Goal: Communication & Community: Answer question/provide support

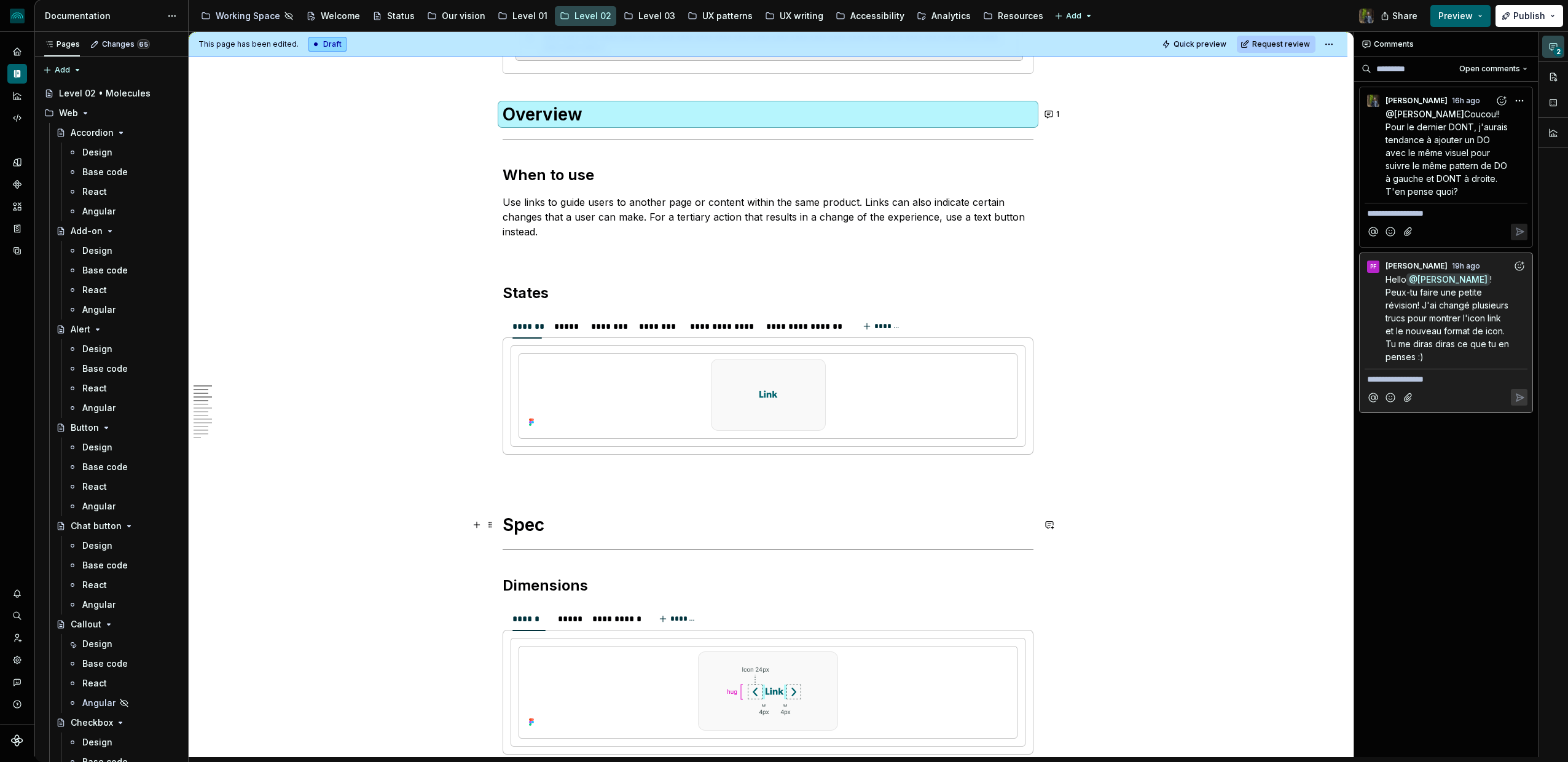
scroll to position [431, 0]
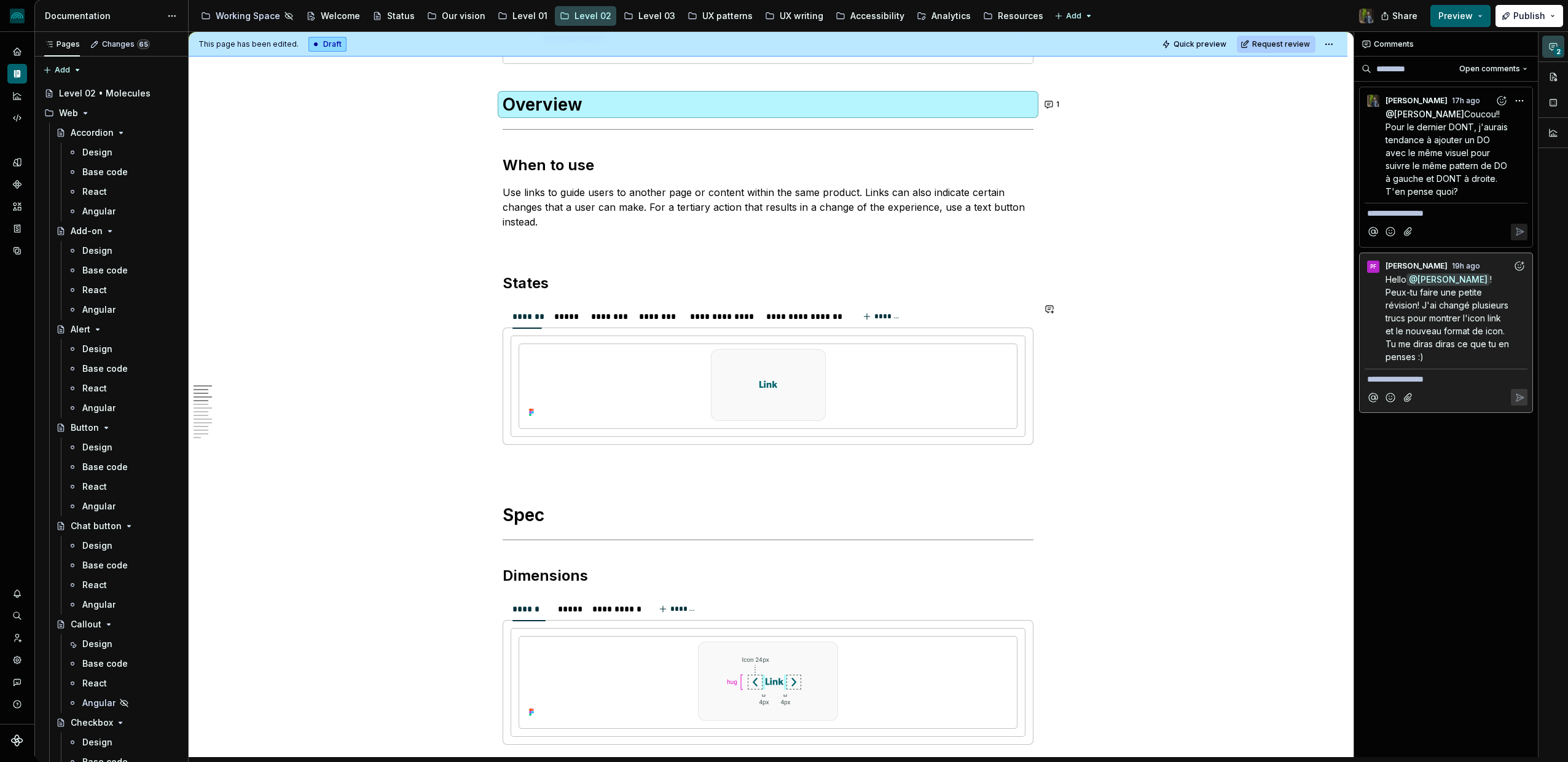
type textarea "*"
click at [1052, 102] on button "1" at bounding box center [1053, 104] width 24 height 17
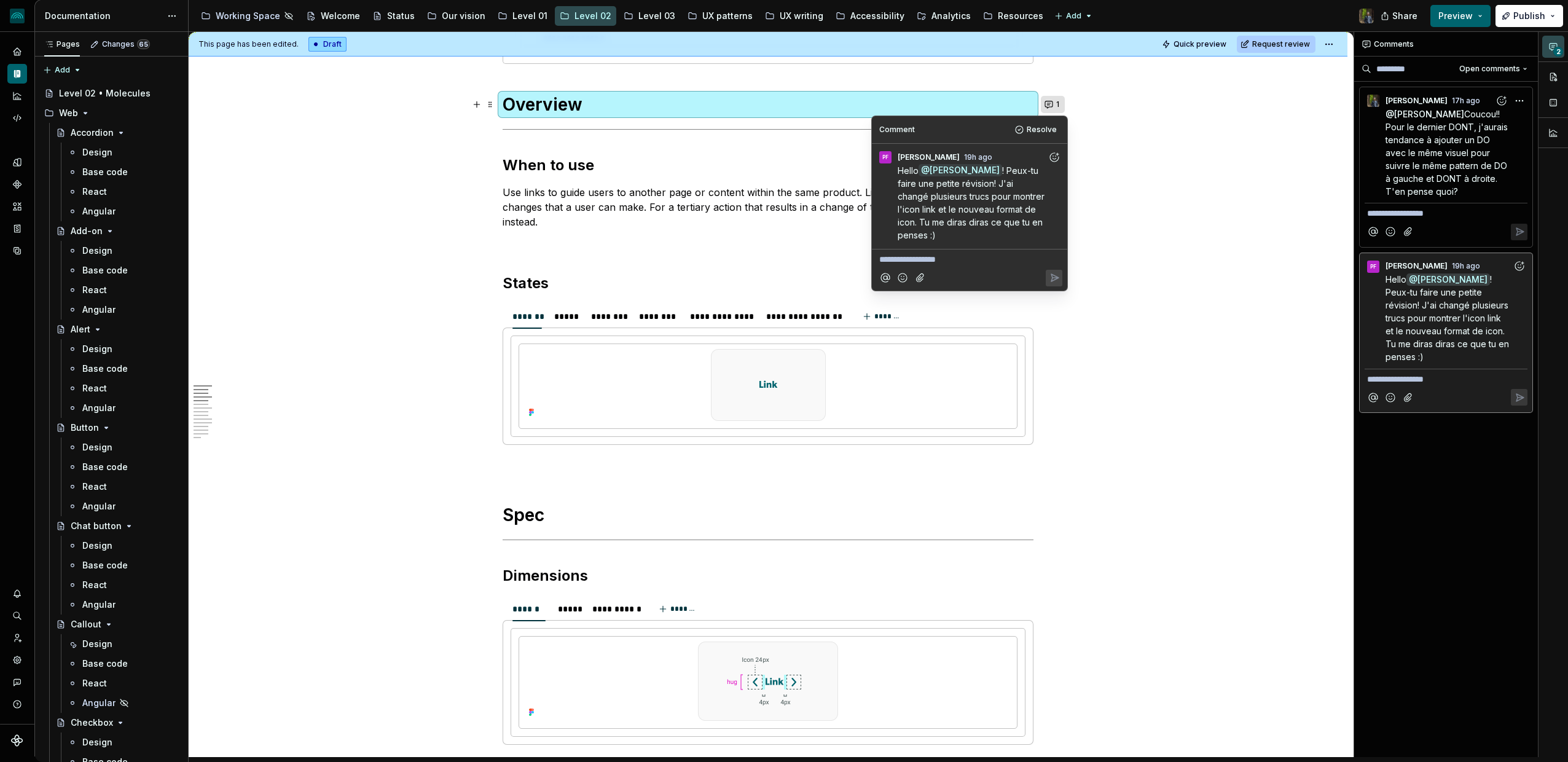
click at [1054, 100] on button "1" at bounding box center [1053, 104] width 24 height 17
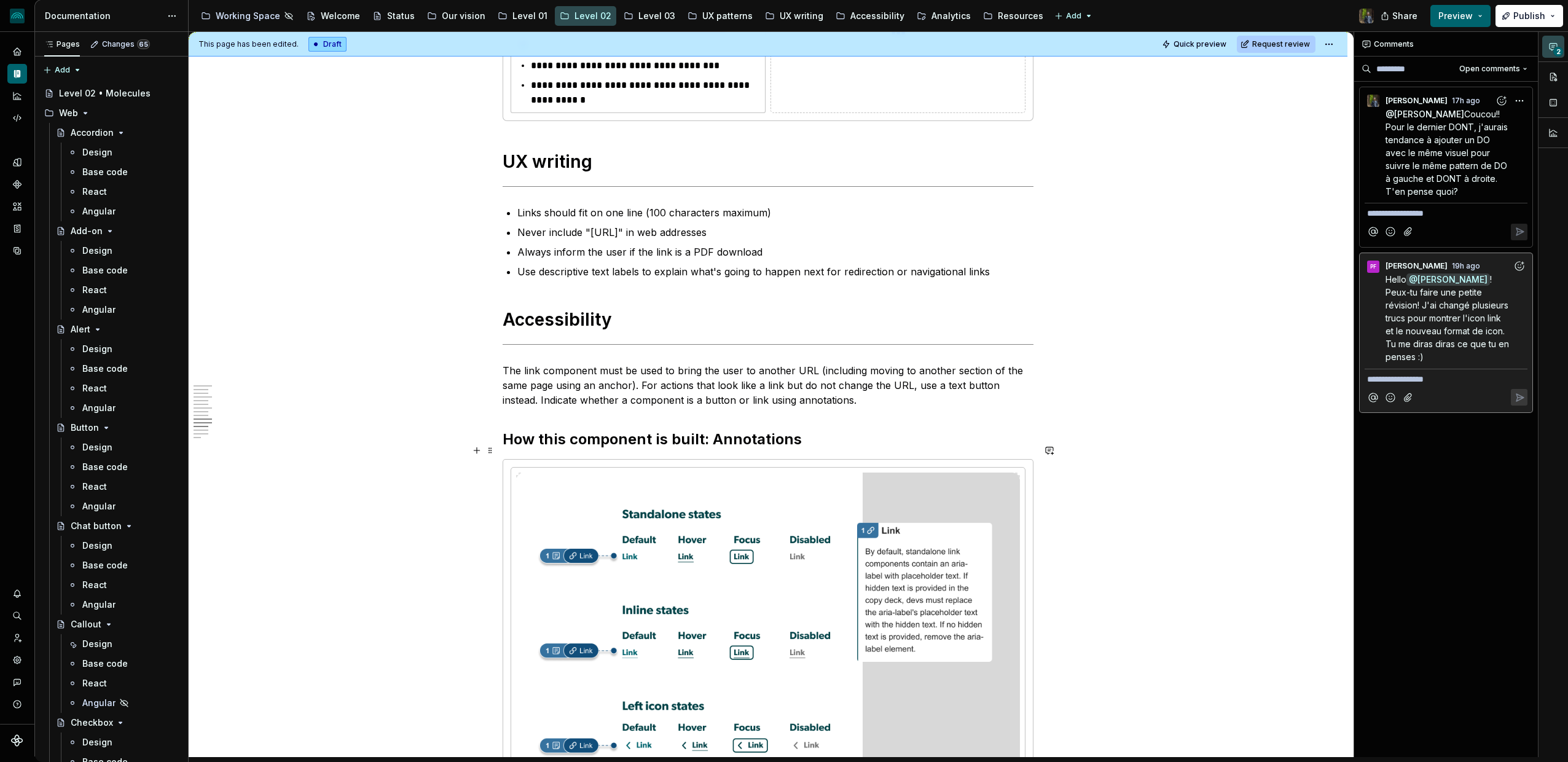
scroll to position [3453, 0]
click at [1056, 327] on div "Hello @ [PERSON_NAME] ! Peux-tu faire une petite révision! J'ai changé plusieur…" at bounding box center [1457, 318] width 142 height 90
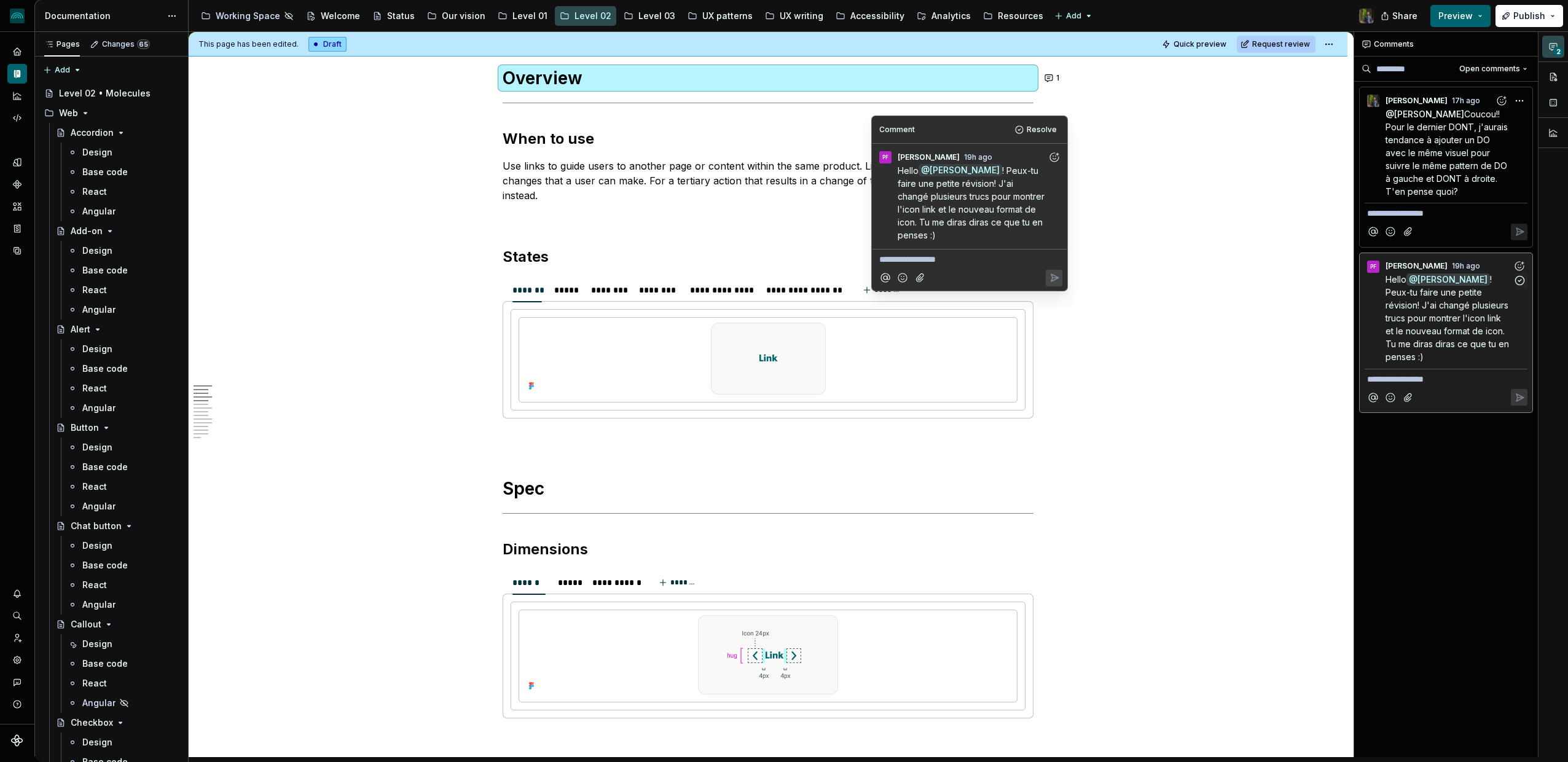
scroll to position [431, 0]
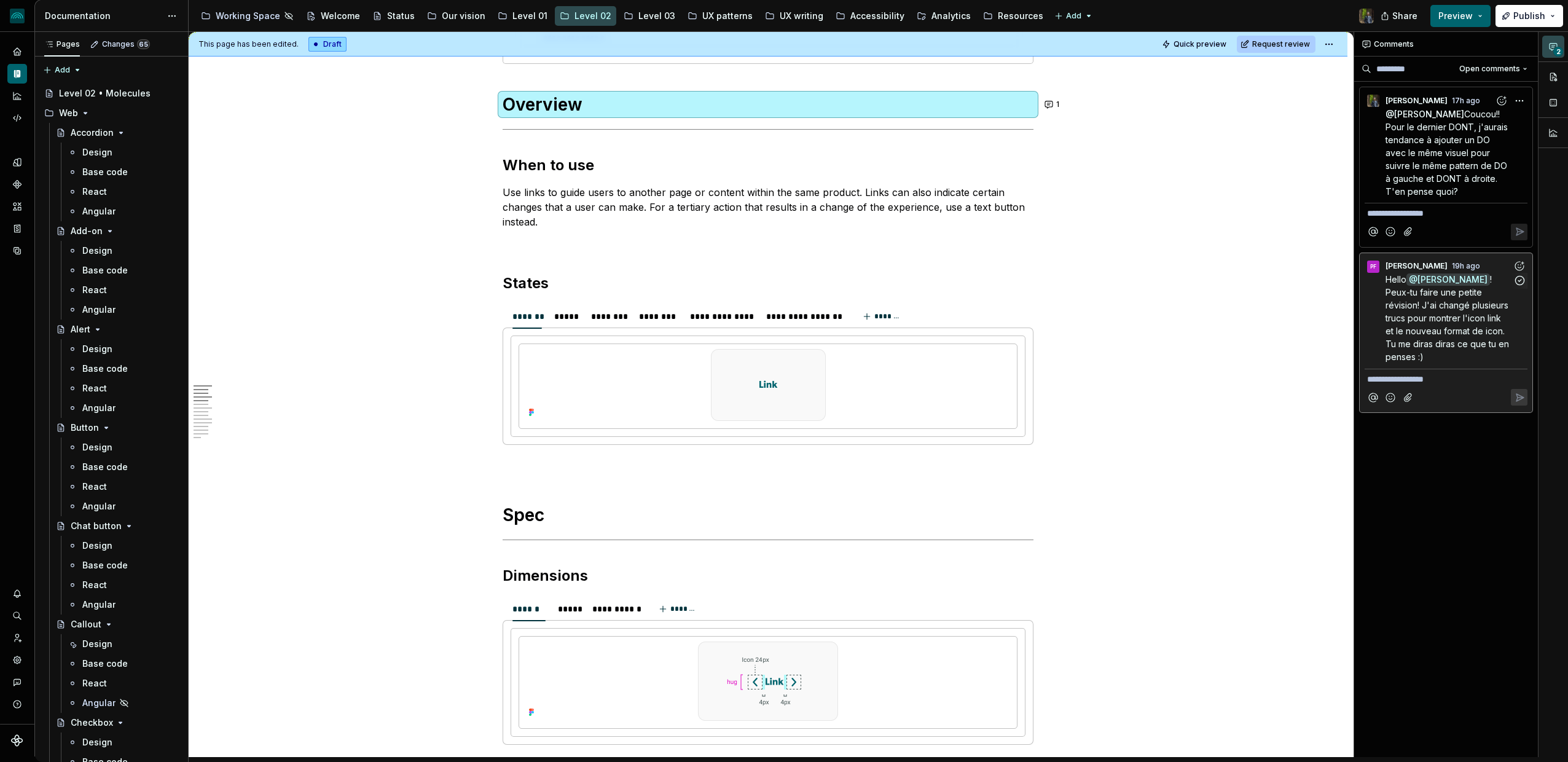
click at [1056, 262] on icon "Add reaction" at bounding box center [1523, 263] width 3 height 3
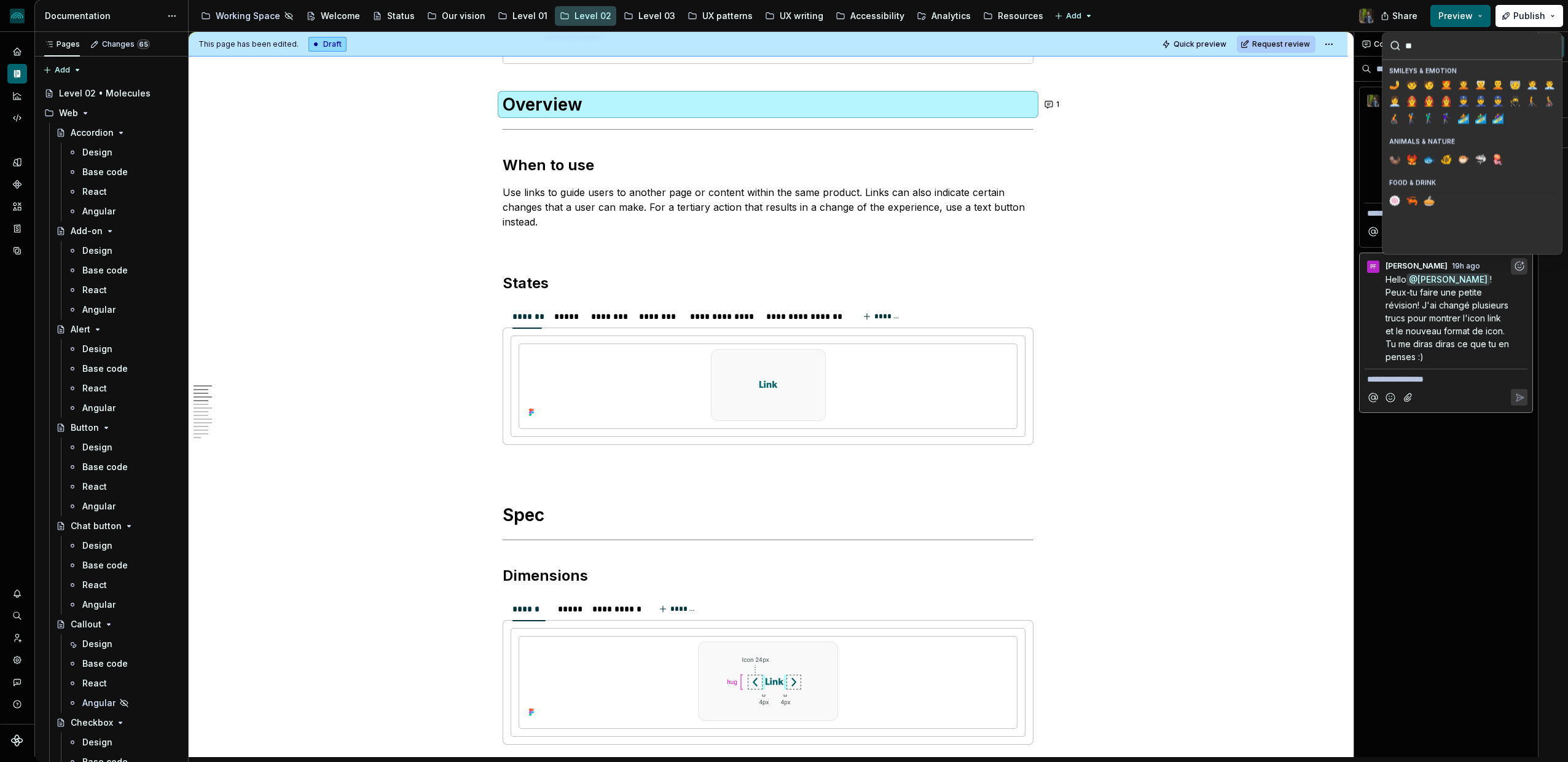
scroll to position [0, 0]
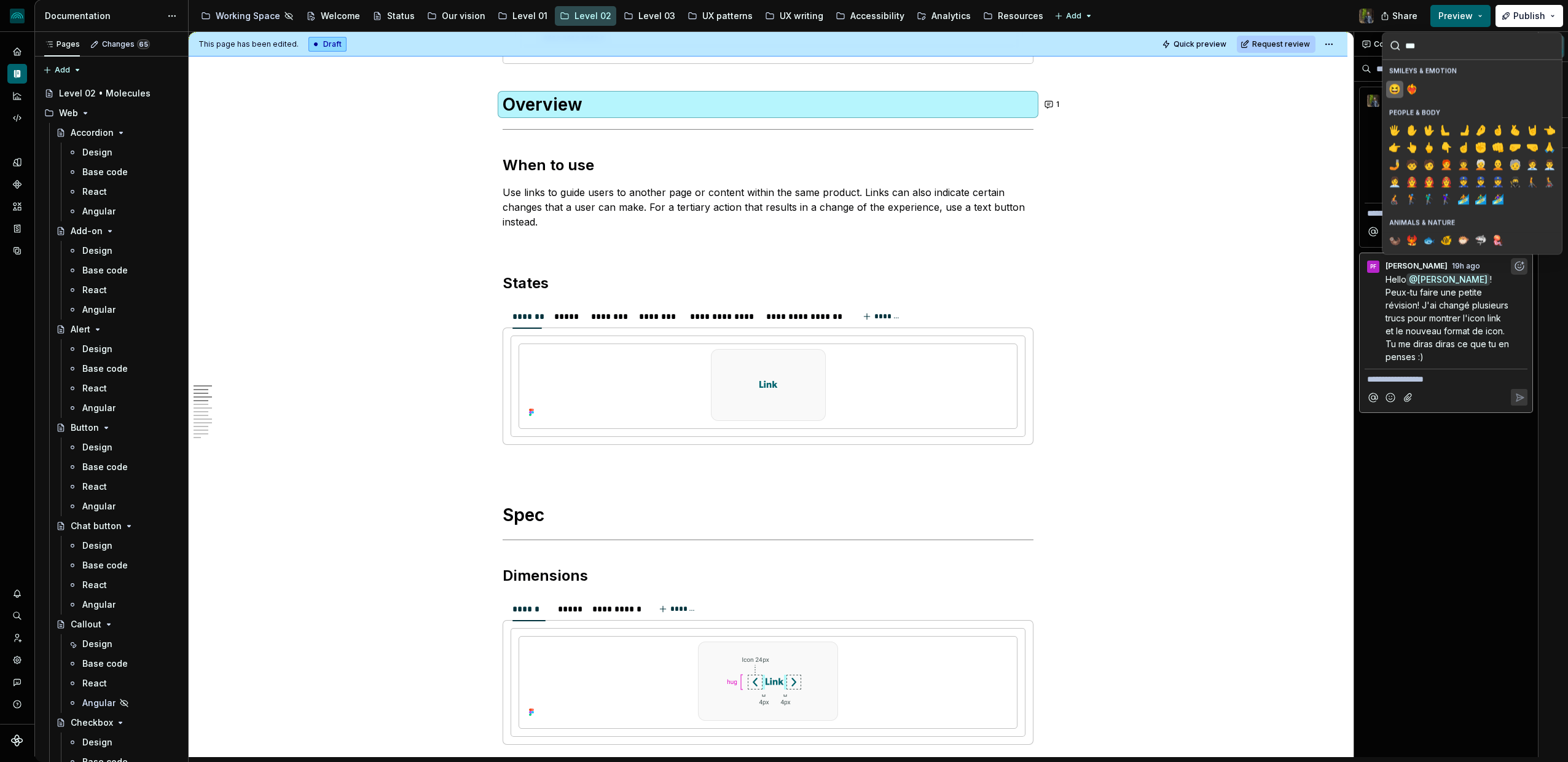
type input "****"
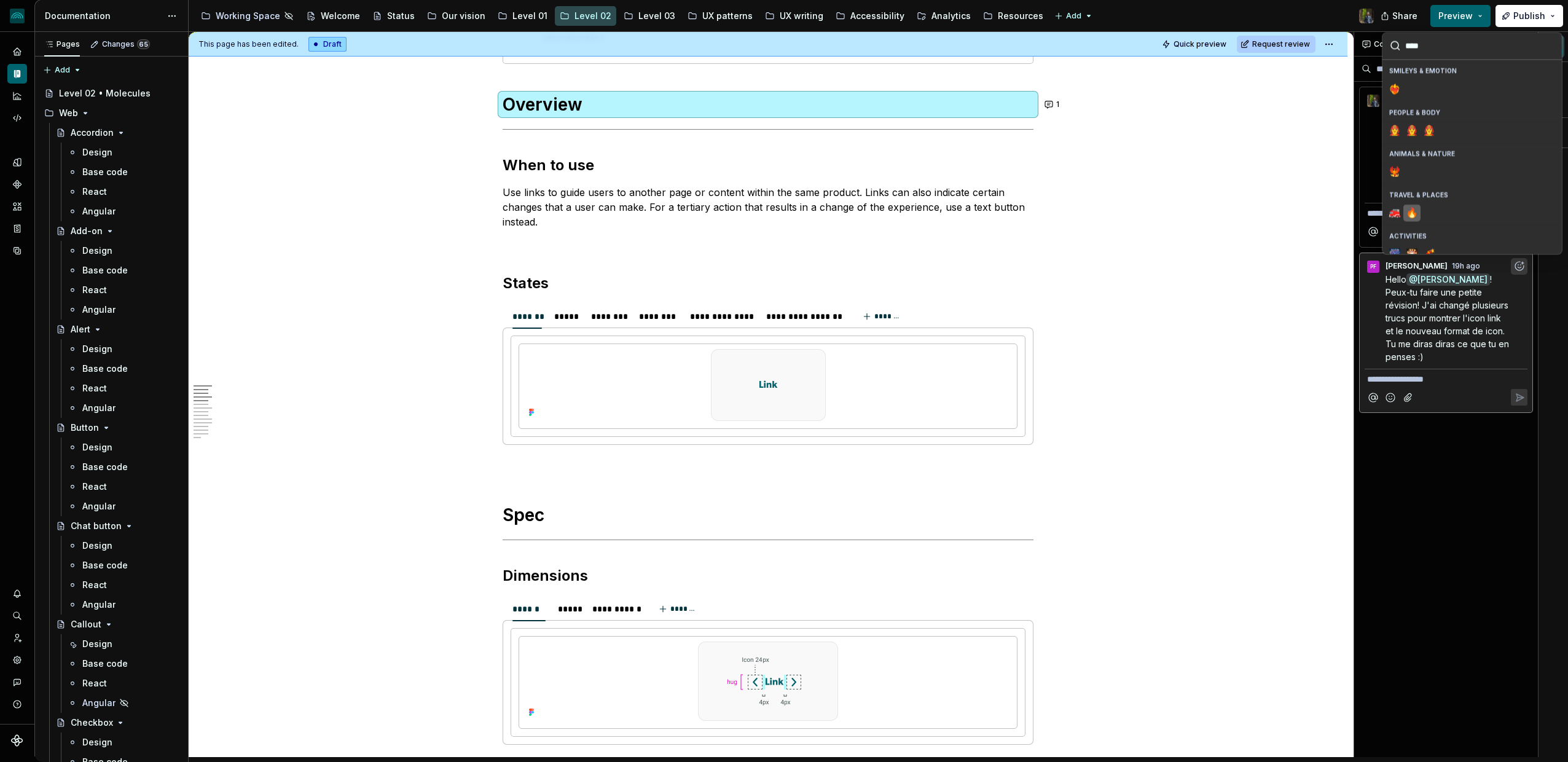
click at [1056, 210] on span "🔥" at bounding box center [1412, 213] width 10 height 13
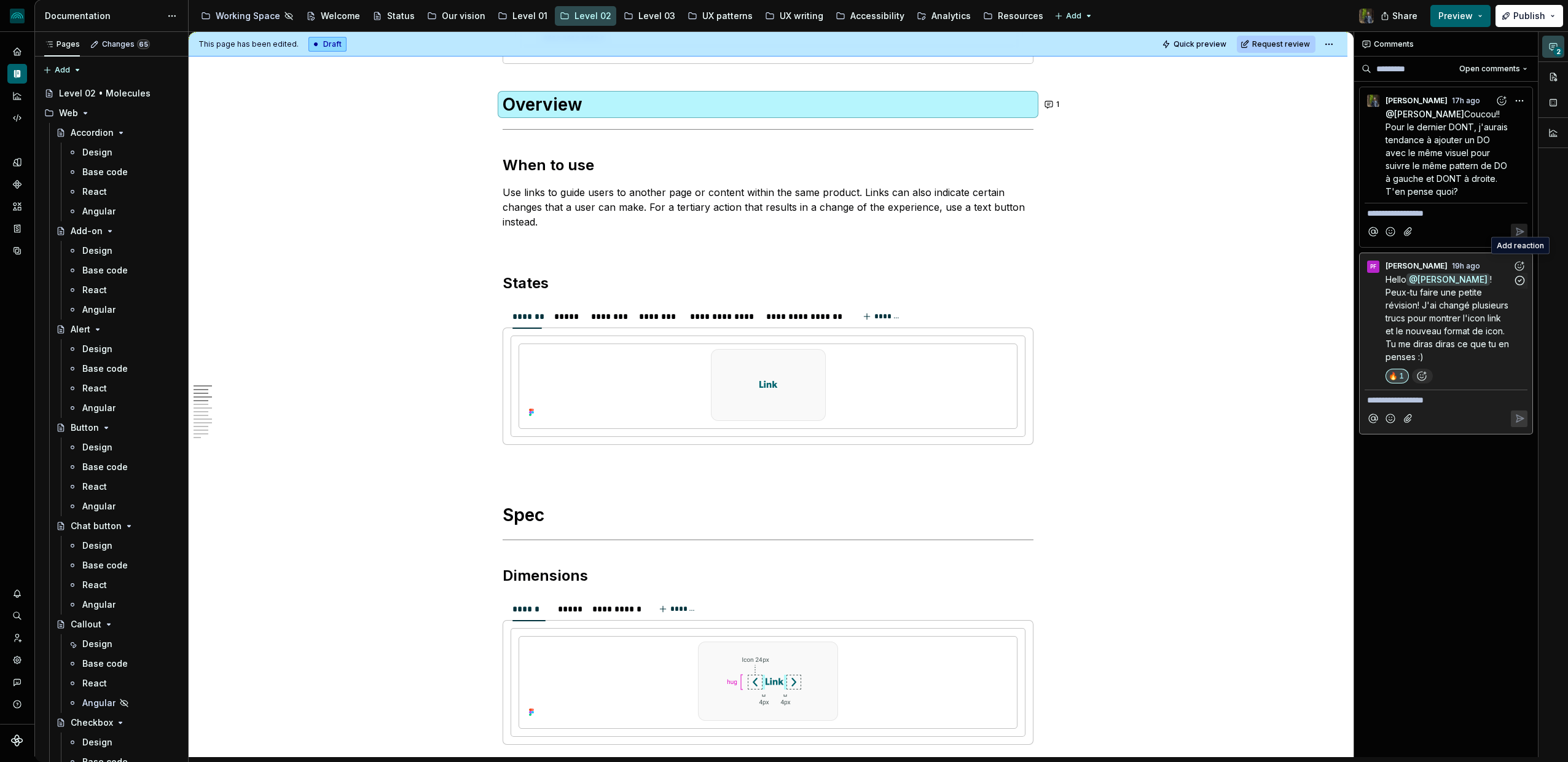
click at [1056, 314] on span "! Peux-tu faire une petite révision! J'ai changé plusieurs trucs pour montrer l…" at bounding box center [1448, 318] width 126 height 88
click at [1056, 127] on span "Coucou!! Pour le dernier DONT, j'aurais tendance à ajouter un DO avec le même v…" at bounding box center [1448, 152] width 125 height 88
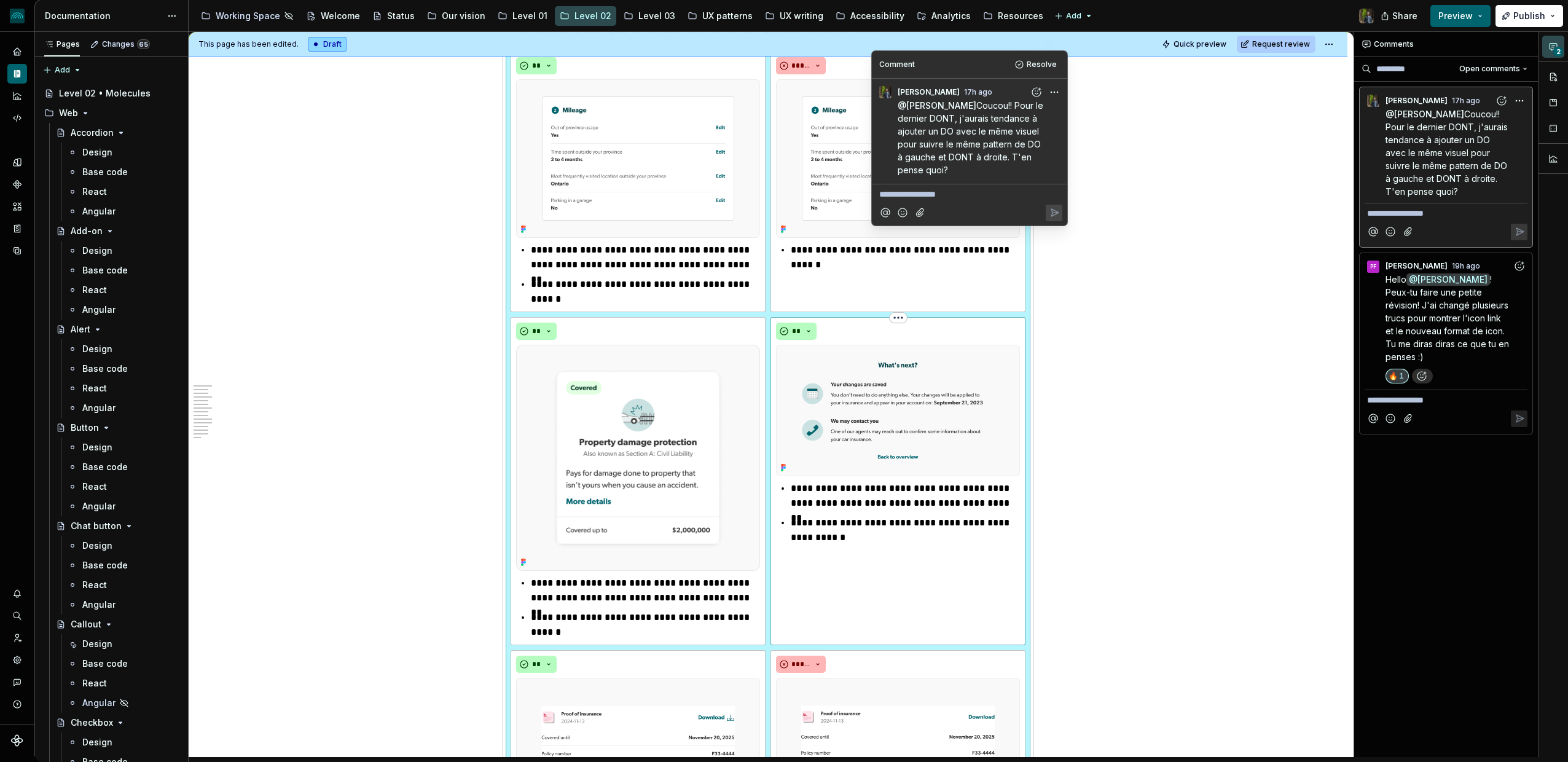
scroll to position [2150, 0]
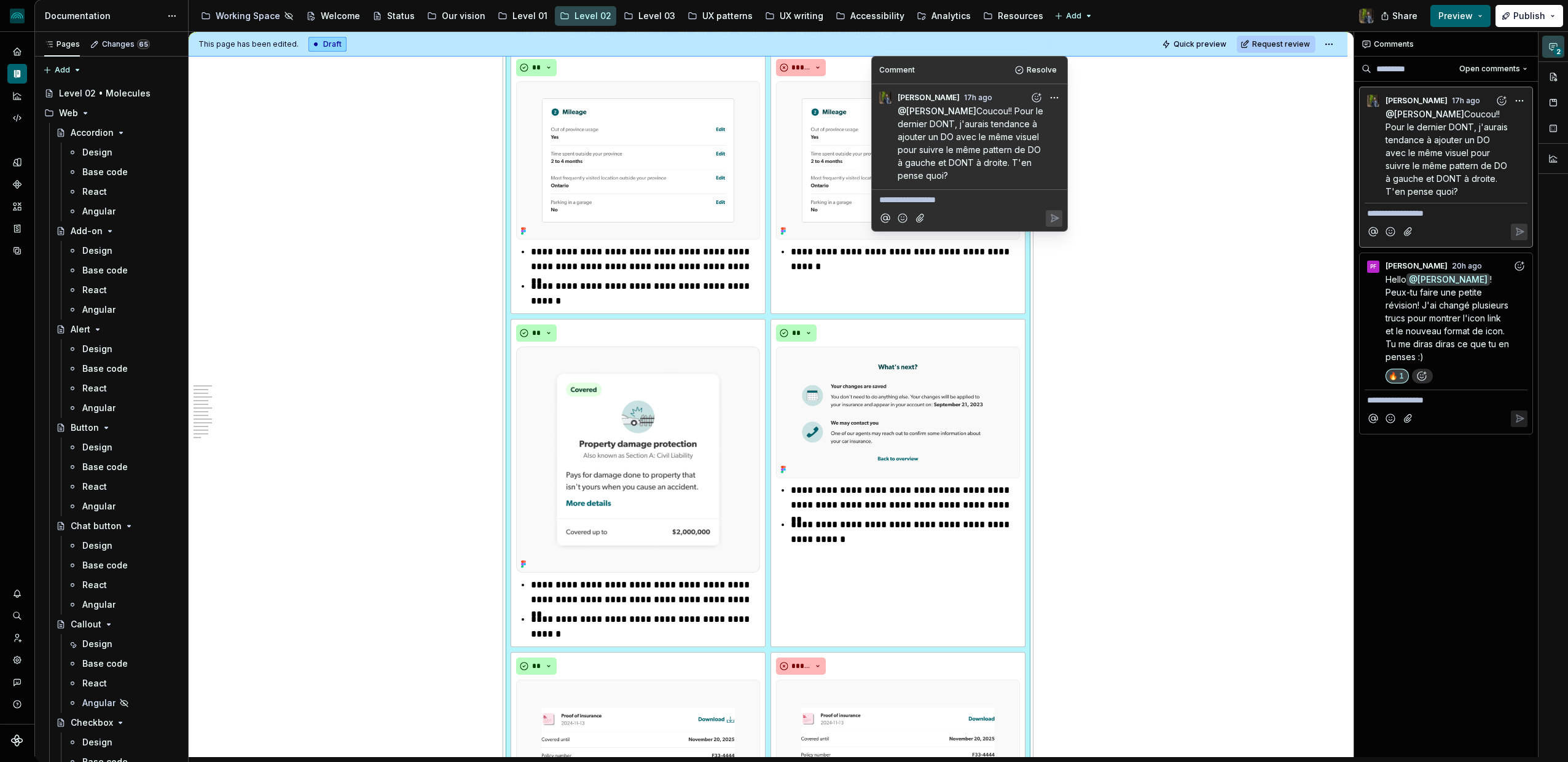
type textarea "*"
